Goal: Complete application form

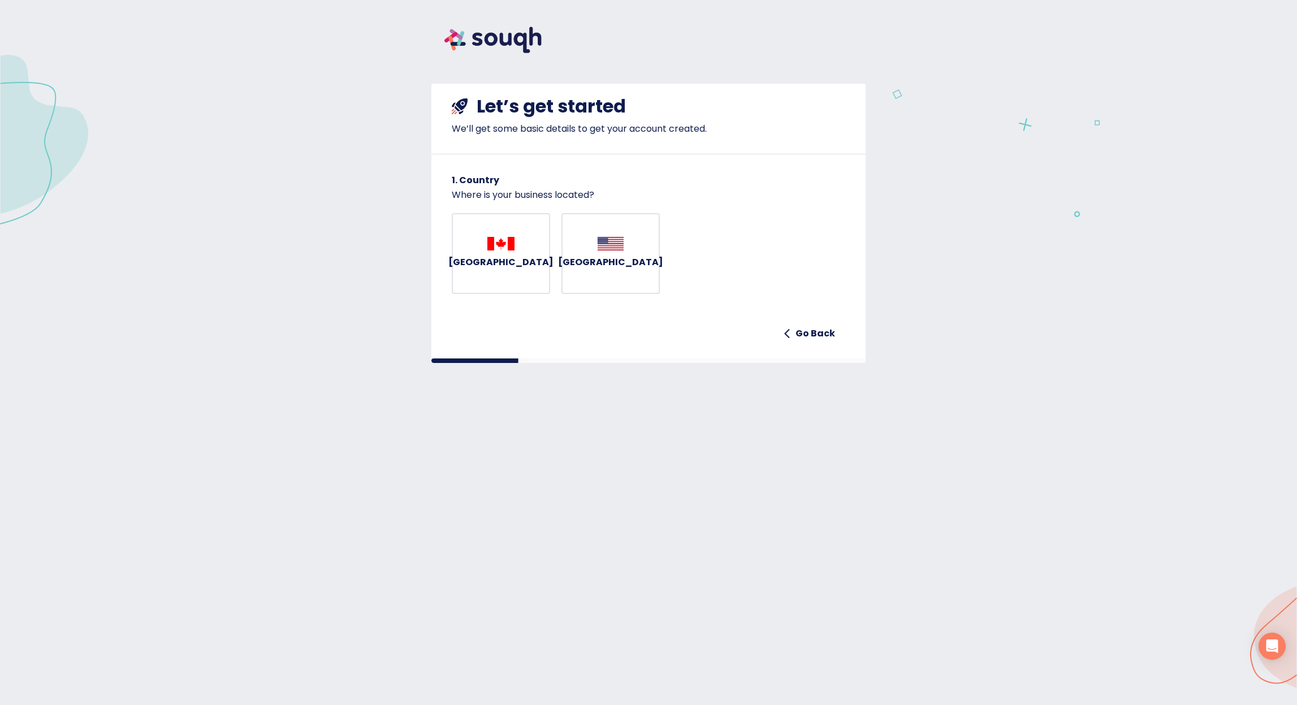
click at [524, 271] on span "Canada" at bounding box center [501, 254] width 51 height 34
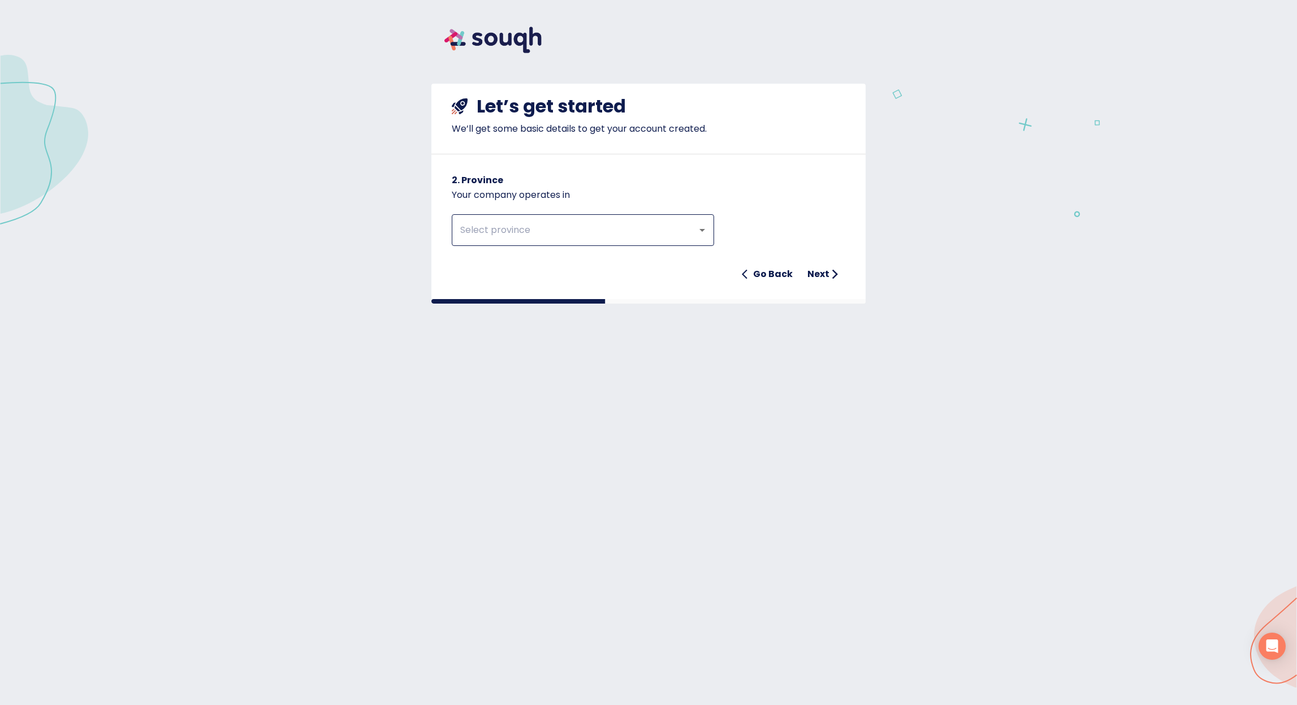
click at [516, 236] on input "text" at bounding box center [567, 229] width 221 height 21
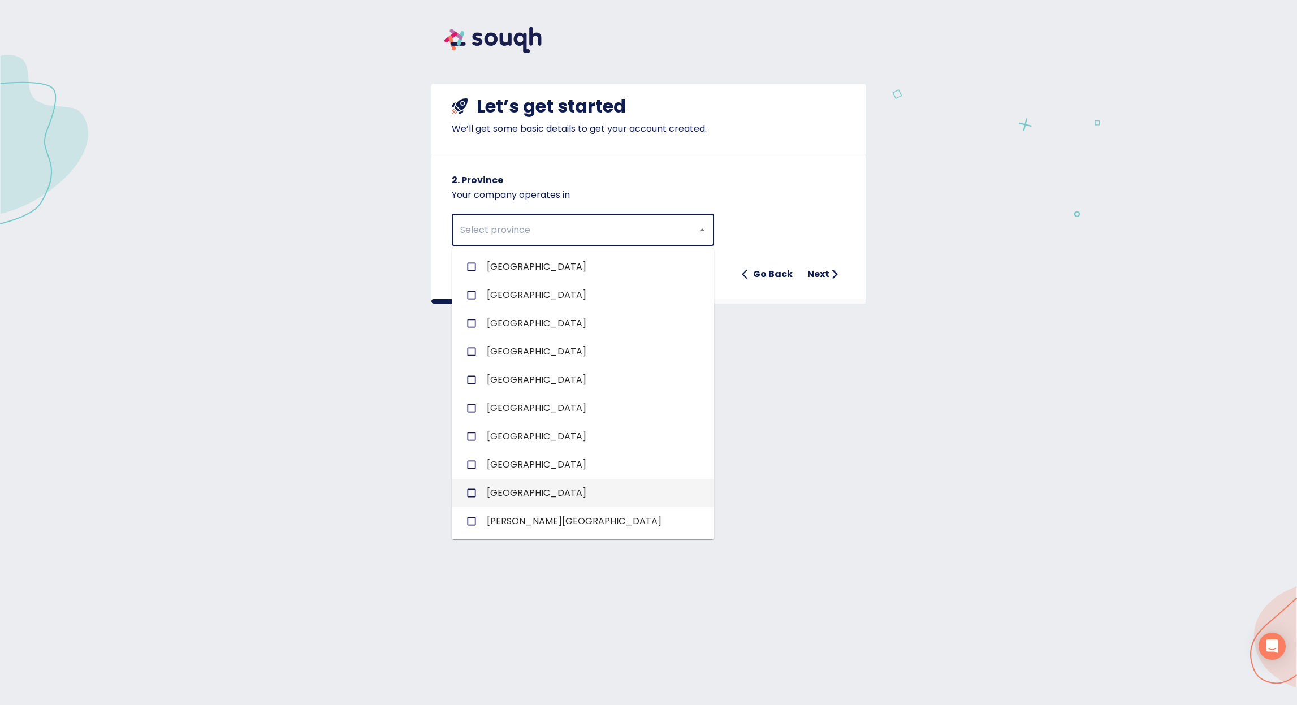
click at [497, 499] on span "Ontario" at bounding box center [537, 493] width 100 height 14
checkbox input "true"
click at [827, 281] on h6 "Next" at bounding box center [819, 274] width 22 height 16
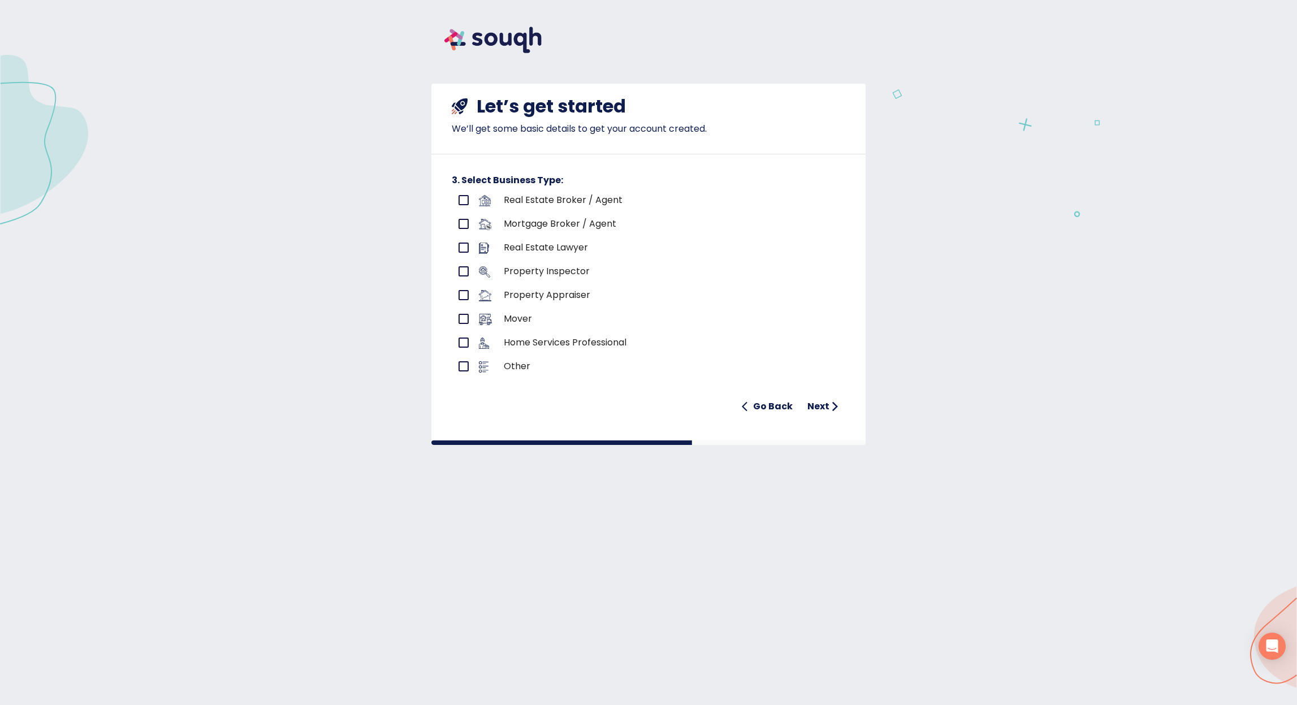
click at [587, 197] on p "Real Estate Broker / Agent" at bounding box center [649, 200] width 291 height 14
click at [494, 200] on div at bounding box center [491, 203] width 25 height 17
click at [455, 204] on input "primary checkbox" at bounding box center [464, 200] width 24 height 24
checkbox input "true"
click at [826, 405] on h6 "Next" at bounding box center [819, 407] width 22 height 16
